Goal: Task Accomplishment & Management: Manage account settings

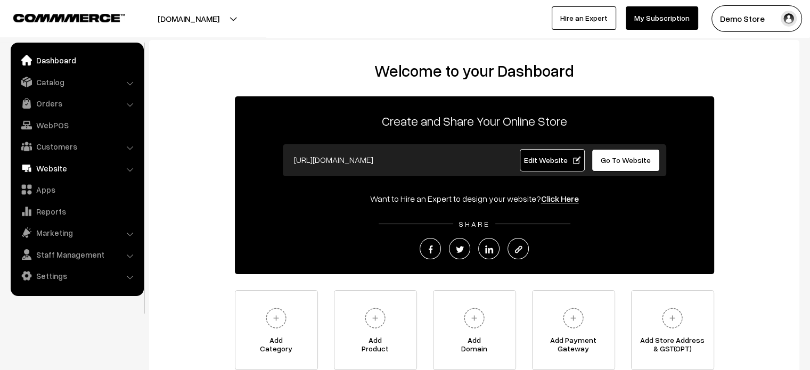
click at [75, 174] on link "Website" at bounding box center [76, 168] width 127 height 19
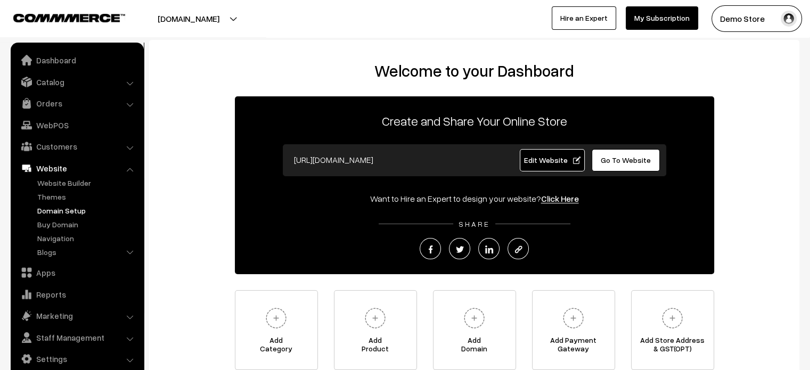
click at [67, 209] on link "Domain Setup" at bounding box center [87, 210] width 105 height 11
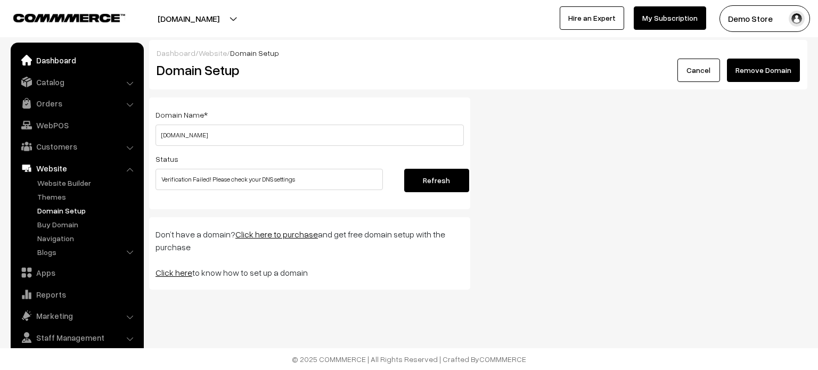
click at [49, 57] on link "Dashboard" at bounding box center [76, 60] width 127 height 19
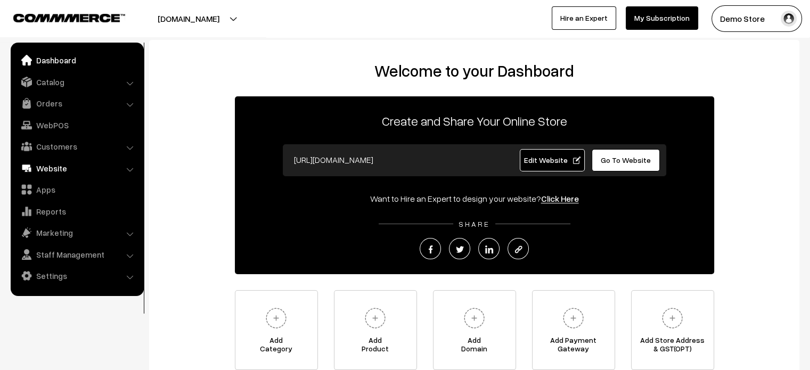
click at [72, 162] on link "Website" at bounding box center [76, 168] width 127 height 19
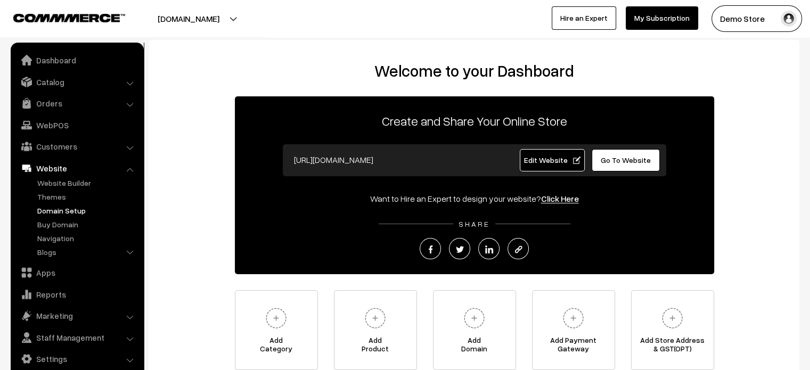
click at [89, 212] on link "Domain Setup" at bounding box center [87, 210] width 105 height 11
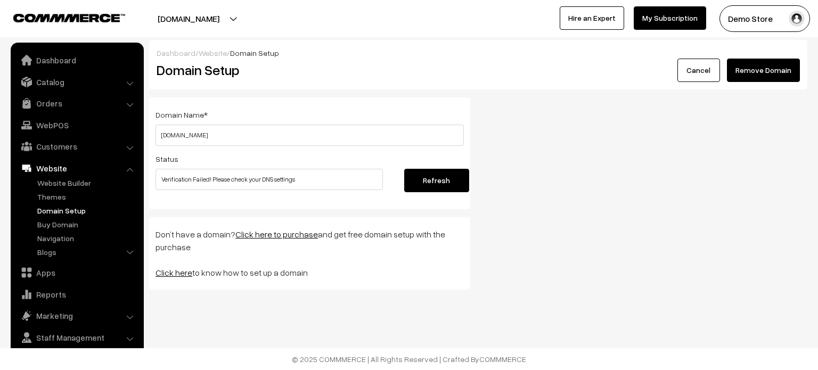
click at [171, 274] on link "Click here" at bounding box center [173, 272] width 37 height 11
click at [771, 76] on button "Remove Domain" at bounding box center [763, 70] width 73 height 23
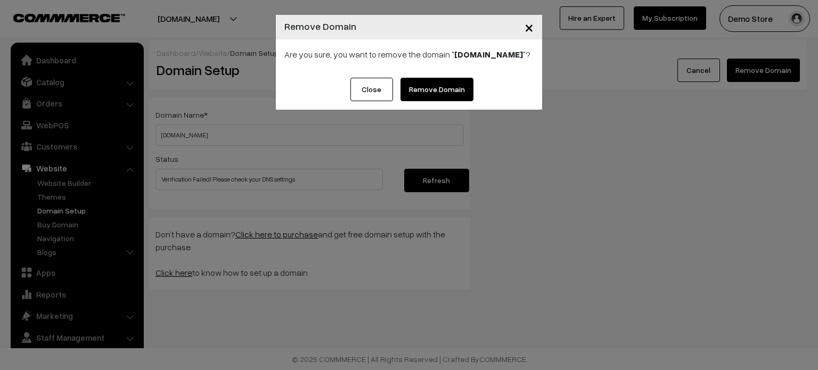
click at [448, 96] on link "Remove Domain" at bounding box center [436, 89] width 73 height 23
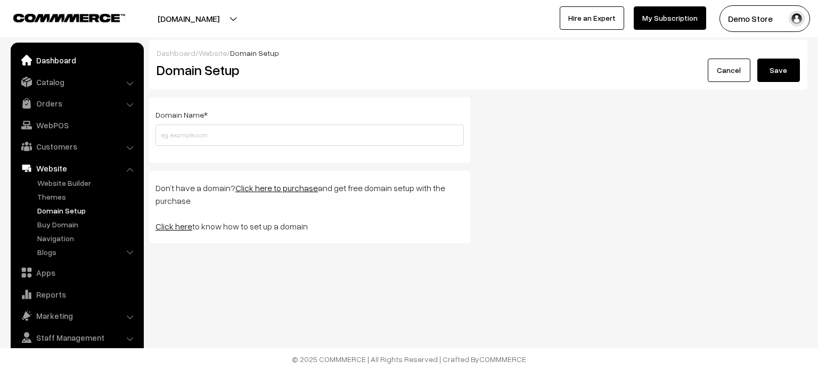
click at [52, 64] on link "Dashboard" at bounding box center [76, 60] width 127 height 19
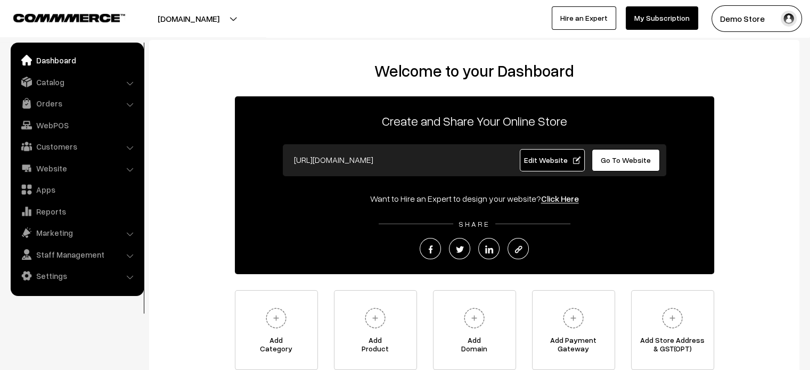
click at [221, 136] on div "Welcome to your Dashboard Create and Share Your Online Store [URL][DOMAIN_NAME]…" at bounding box center [474, 215] width 629 height 309
click at [60, 166] on link "Website" at bounding box center [76, 168] width 127 height 19
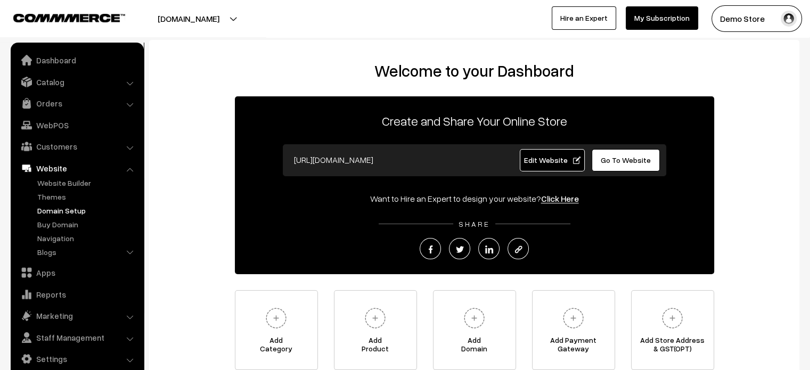
click at [55, 209] on link "Domain Setup" at bounding box center [87, 210] width 105 height 11
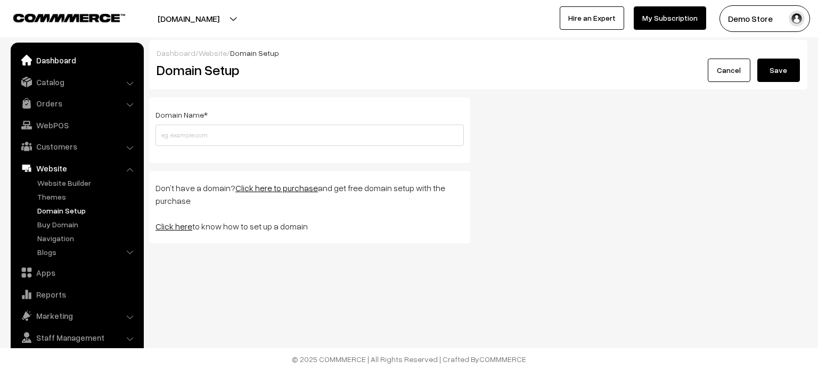
click at [58, 57] on link "Dashboard" at bounding box center [76, 60] width 127 height 19
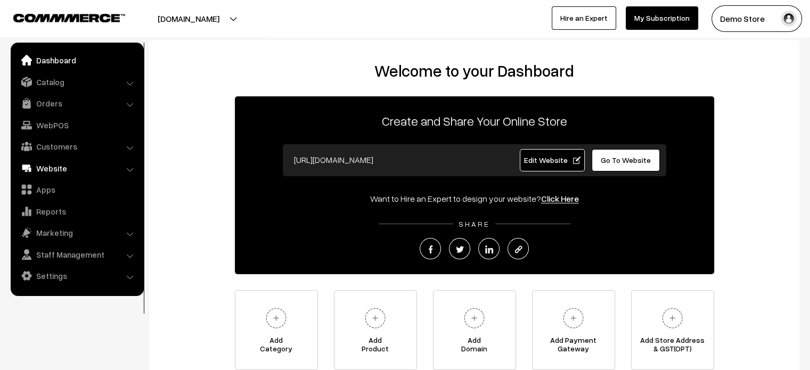
click at [59, 171] on link "Website" at bounding box center [76, 168] width 127 height 19
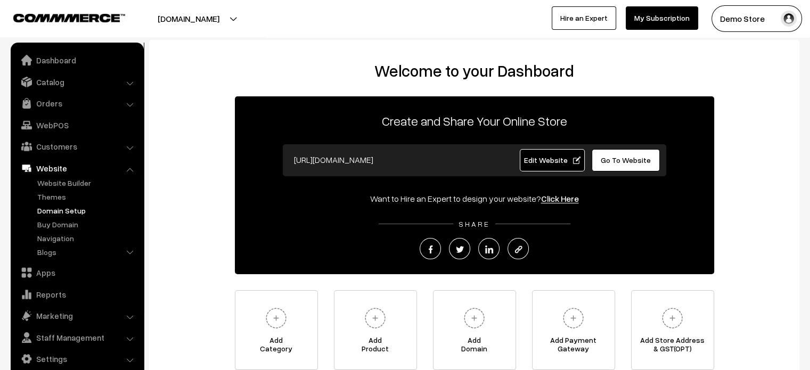
click at [64, 212] on link "Domain Setup" at bounding box center [87, 210] width 105 height 11
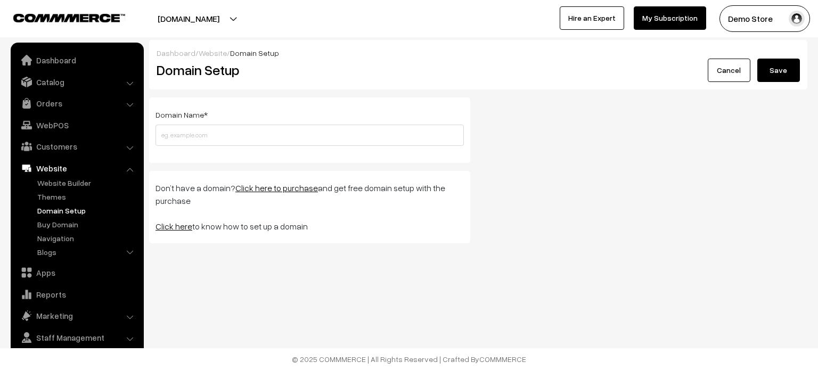
click at [171, 226] on link "Click here" at bounding box center [173, 226] width 37 height 11
click at [229, 131] on input "text" at bounding box center [309, 135] width 308 height 21
type input "demostore.com"
click at [788, 68] on button "Save" at bounding box center [778, 70] width 43 height 23
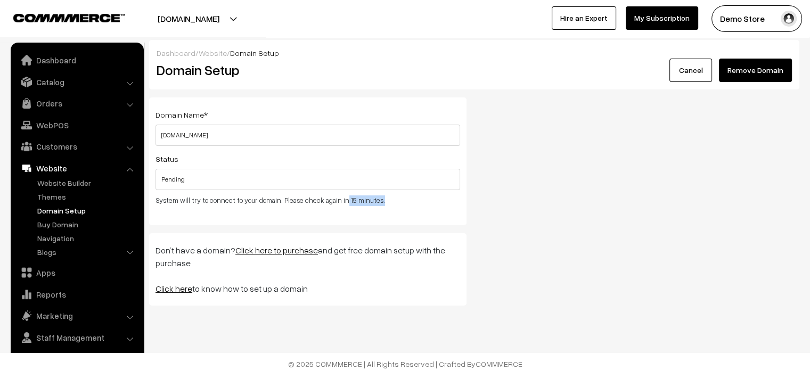
drag, startPoint x: 338, startPoint y: 198, endPoint x: 385, endPoint y: 201, distance: 47.5
click at [385, 201] on p "System will try to connect to your domain. Please check again in 15 minutes." at bounding box center [307, 200] width 304 height 11
click at [391, 216] on div "Domain Name * demostore.com Please enter a valid domain name ! Status Pending S…" at bounding box center [307, 161] width 317 height 128
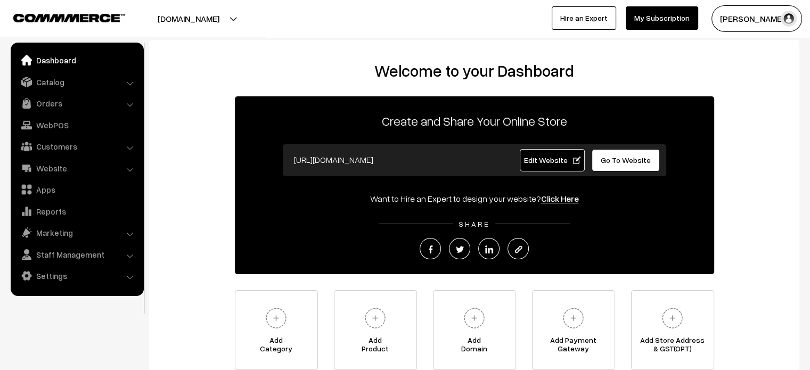
click at [299, 55] on div "Welcome to your Dashboard Create and Share Your Online Store [URL][DOMAIN_NAME]…" at bounding box center [474, 218] width 650 height 357
click at [616, 171] on div "[URL][DOMAIN_NAME] Edit Website Go To Website" at bounding box center [474, 160] width 383 height 32
click at [620, 166] on link "Go To Website" at bounding box center [625, 160] width 69 height 22
